Goal: Task Accomplishment & Management: Use online tool/utility

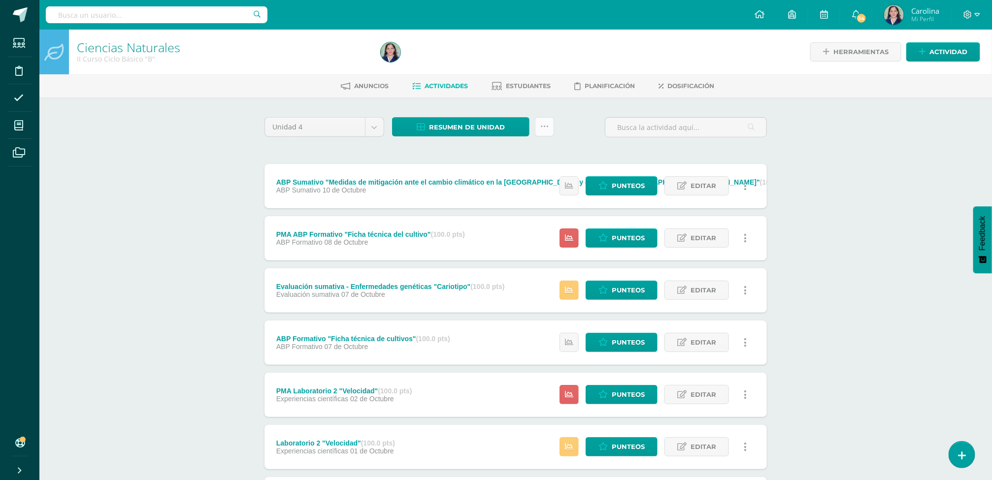
click at [547, 127] on icon at bounding box center [545, 127] width 8 height 8
drag, startPoint x: 553, startPoint y: 208, endPoint x: 64, endPoint y: 35, distance: 518.9
click at [64, 35] on div "Ciencias Naturales II Curso Ciclo Básico "B" Herramientas Detalle de asistencia…" at bounding box center [515, 385] width 953 height 711
click at [547, 126] on icon at bounding box center [545, 127] width 8 height 8
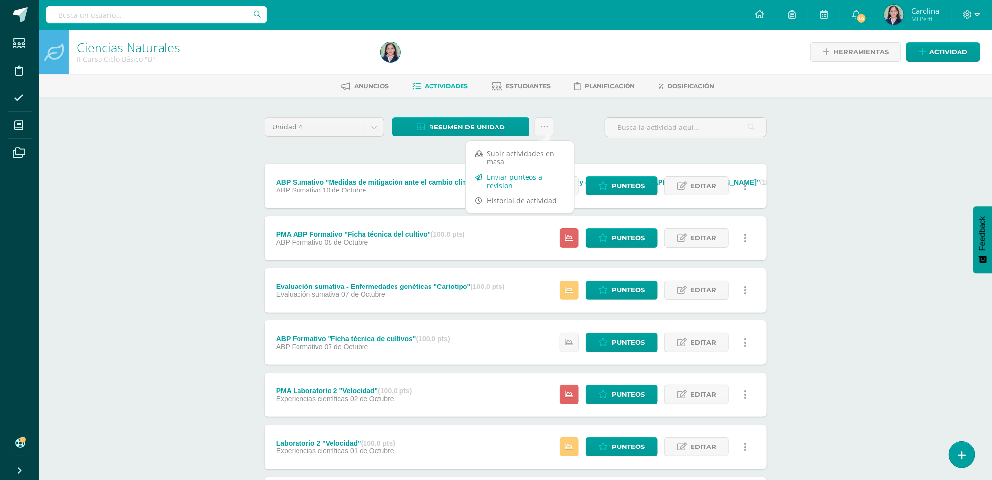
click at [528, 176] on link "Enviar punteos a revision" at bounding box center [520, 181] width 108 height 24
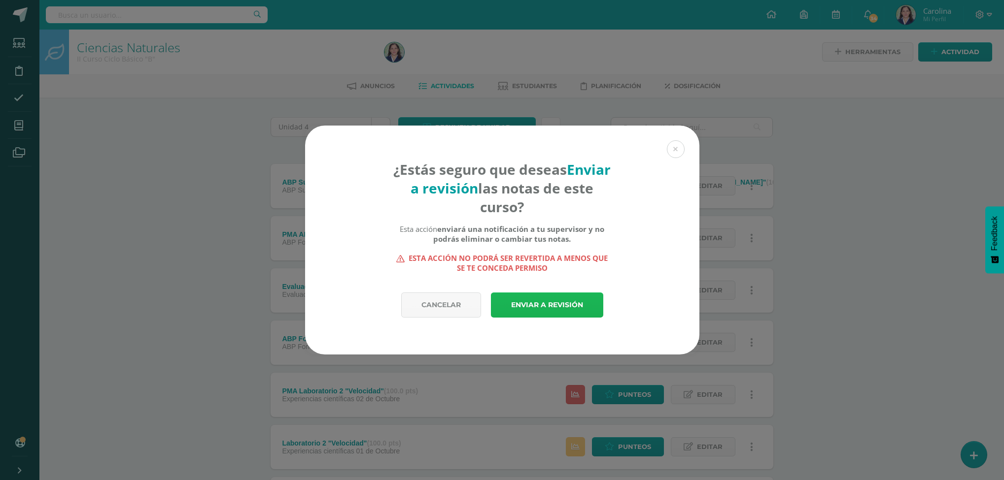
click at [540, 310] on link "Enviar a revisión" at bounding box center [547, 305] width 112 height 25
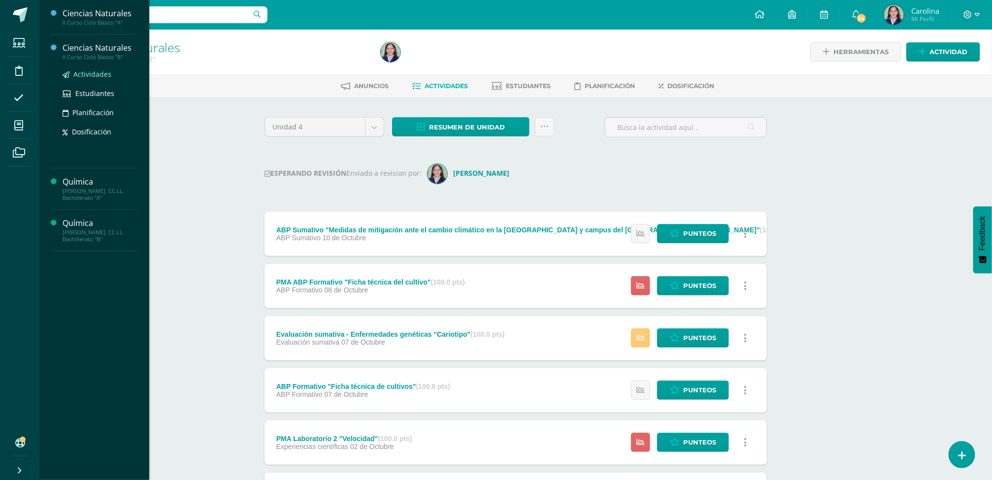
click at [86, 70] on span "Actividades" at bounding box center [92, 73] width 38 height 9
click at [100, 40] on span "Actividades" at bounding box center [92, 39] width 38 height 9
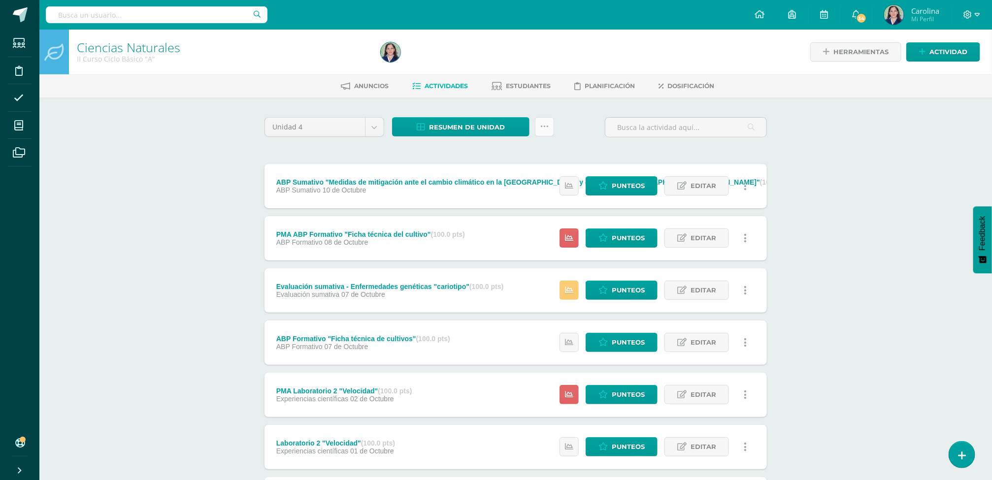
click at [541, 120] on link at bounding box center [544, 126] width 19 height 19
click at [525, 174] on link "Enviar punteos a revision" at bounding box center [520, 181] width 108 height 24
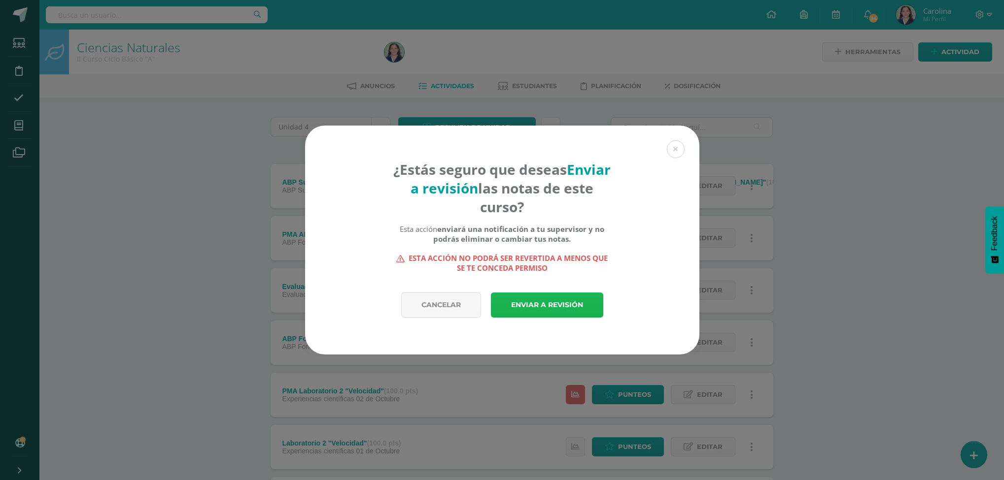
click at [541, 306] on link "Enviar a revisión" at bounding box center [547, 305] width 112 height 25
